Goal: Obtain resource: Obtain resource

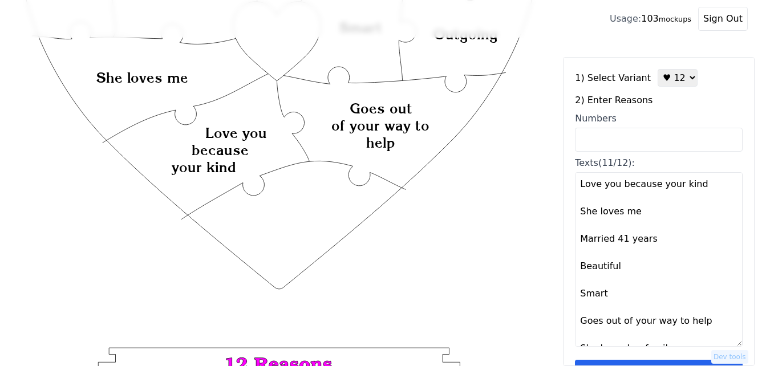
click at [577, 188] on textarea "Love you because your kind She loves me Married 41 years Beautiful Smart Goes o…" at bounding box center [659, 259] width 168 height 174
paste textarea "[PERSON_NAME] and [PERSON_NAME]"
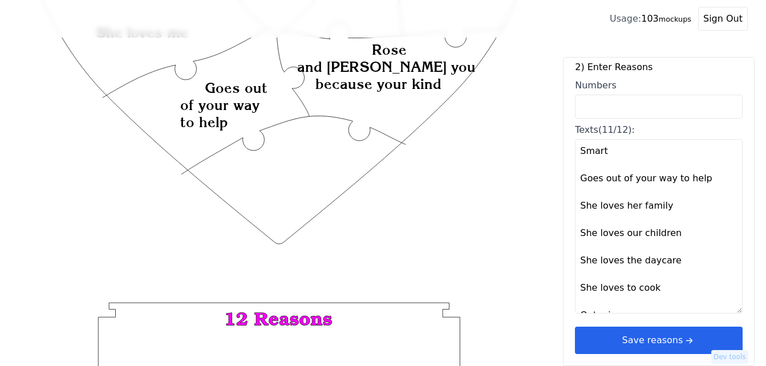
scroll to position [444, 0]
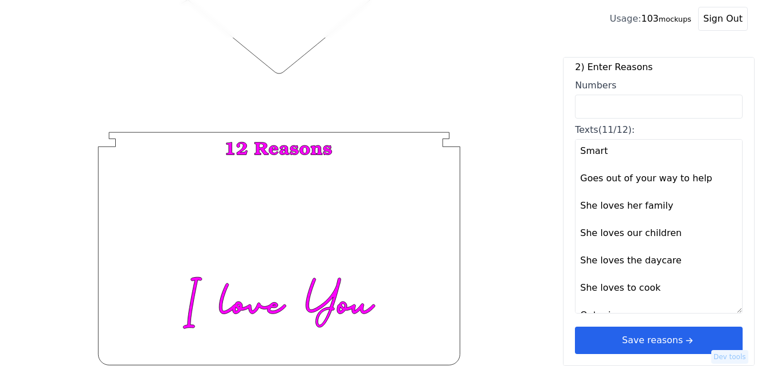
click at [635, 305] on textarea "[PERSON_NAME] and [PERSON_NAME] you because your kind She loves me Married 41 y…" at bounding box center [659, 226] width 168 height 174
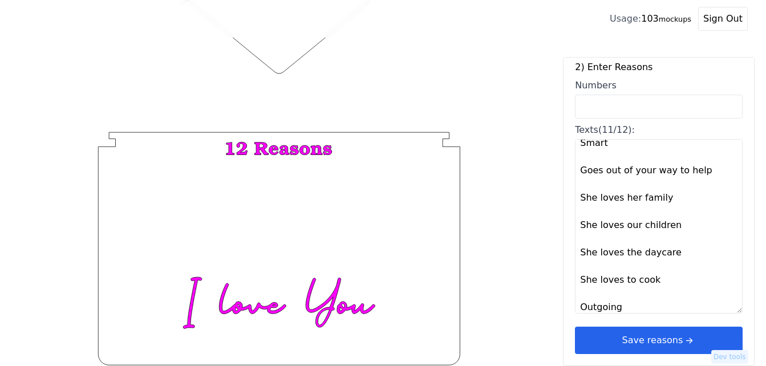
scroll to position [159, 0]
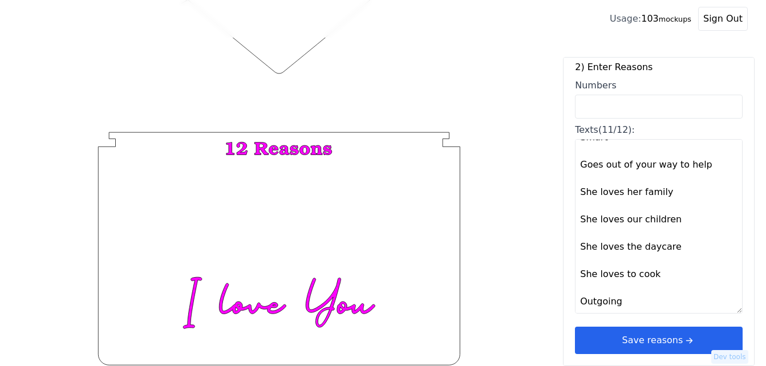
paste textarea "Rose loves adventures.."
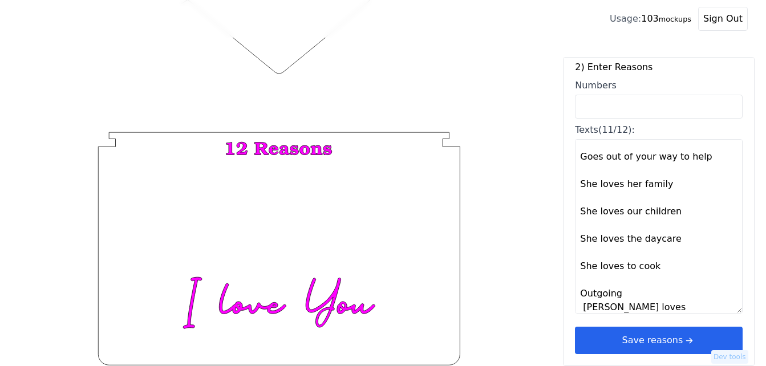
click at [645, 282] on textarea "[PERSON_NAME] and [PERSON_NAME] you because your kind She loves me Married 41 y…" at bounding box center [659, 226] width 168 height 174
click at [579, 283] on textarea "[PERSON_NAME] and [PERSON_NAME] you because your kind She loves me Married 41 y…" at bounding box center [659, 226] width 168 height 174
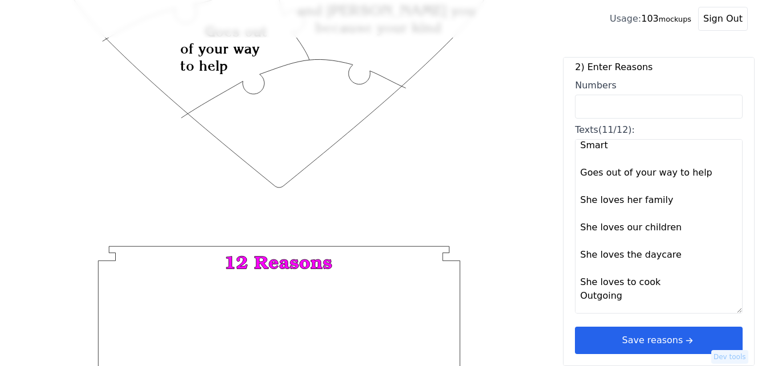
scroll to position [151, 0]
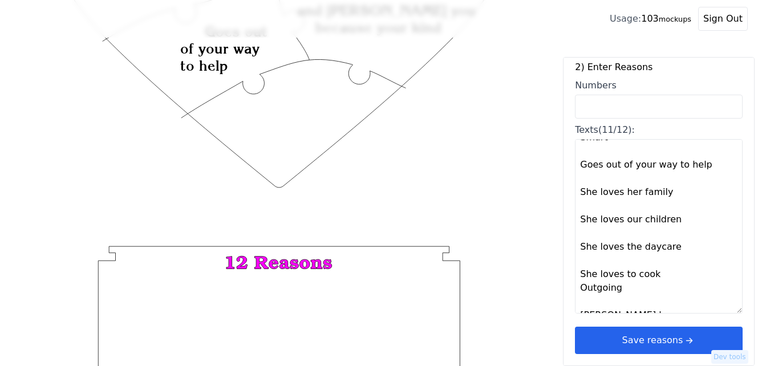
click at [656, 265] on textarea "[PERSON_NAME] and [PERSON_NAME] you because your kind She loves me Married 41 y…" at bounding box center [659, 226] width 168 height 174
type textarea "[PERSON_NAME] and [PERSON_NAME] you because your kind She loves me Married 41 y…"
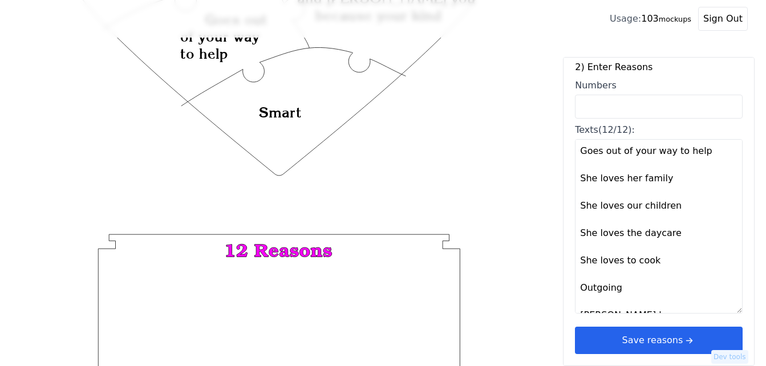
scroll to position [342, 0]
click at [643, 334] on button "Save reasons" at bounding box center [659, 340] width 168 height 27
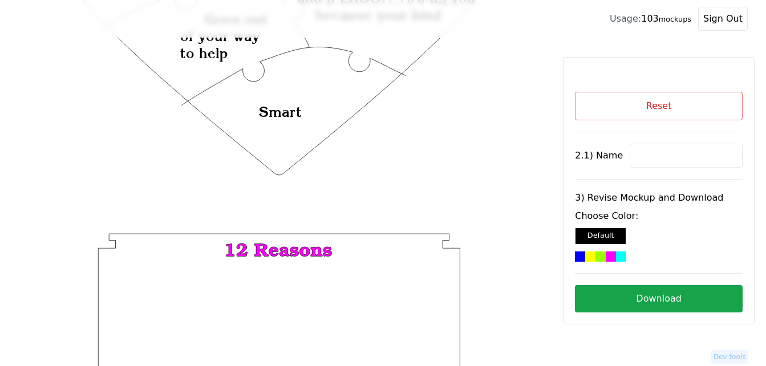
scroll to position [0, 0]
click at [655, 160] on input at bounding box center [685, 156] width 113 height 24
paste input "Rose"
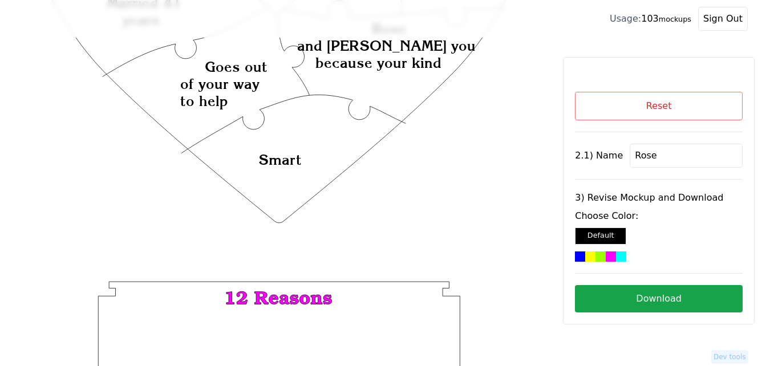
scroll to position [171, 0]
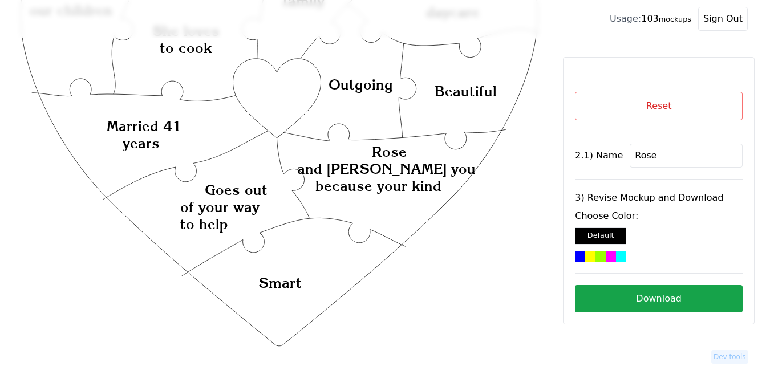
type input "Rose"
click at [274, 100] on icon "Created with Snap Created with Snap Created with Snap [PERSON_NAME] and [PERSON…" at bounding box center [279, 258] width 522 height 761
click at [616, 259] on div at bounding box center [621, 256] width 10 height 10
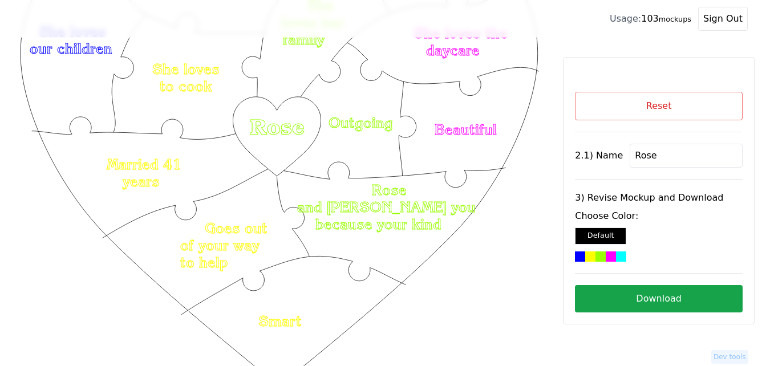
scroll to position [114, 0]
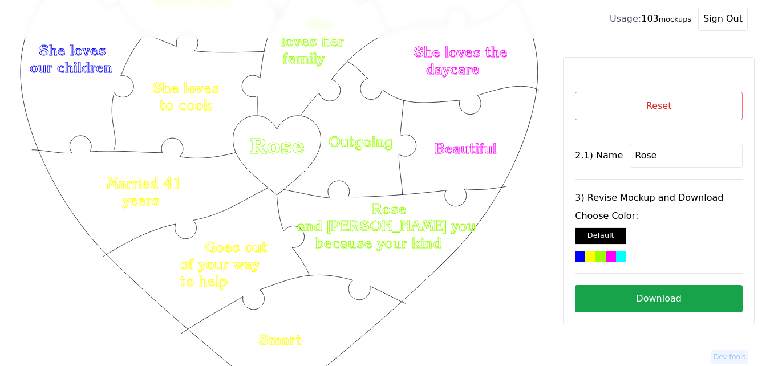
click at [619, 235] on div "Default" at bounding box center [600, 235] width 51 height 17
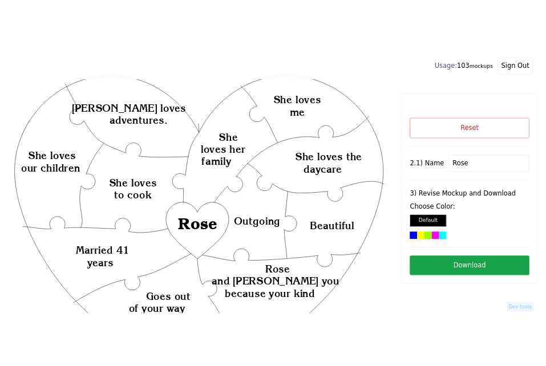
scroll to position [0, 0]
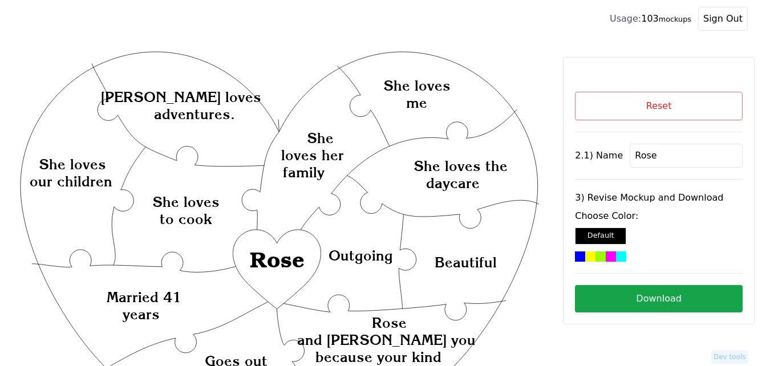
click at [595, 259] on div at bounding box center [600, 256] width 10 height 10
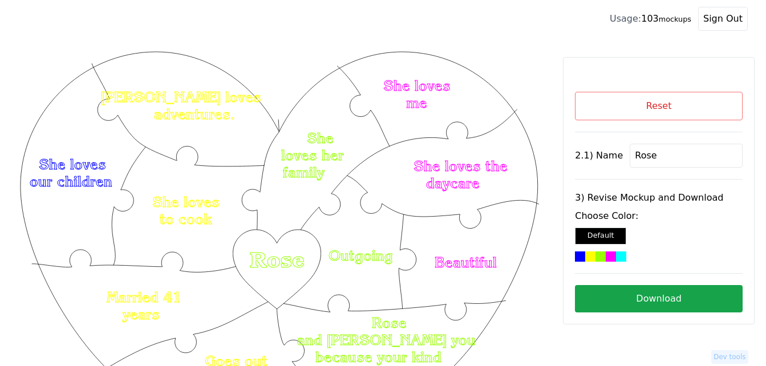
click at [652, 300] on button "Download" at bounding box center [659, 298] width 168 height 27
